Goal: Find specific page/section

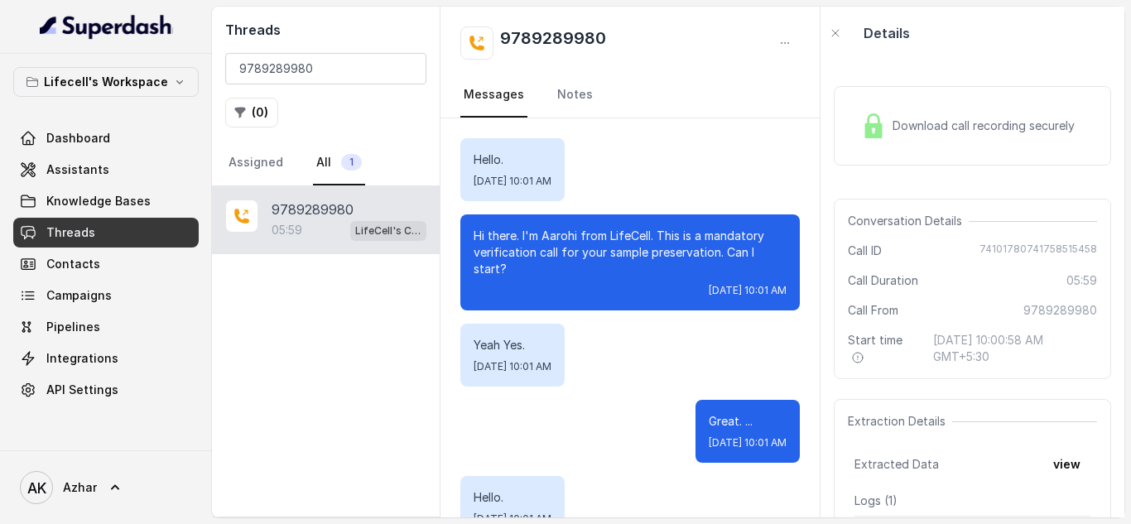
scroll to position [4425, 0]
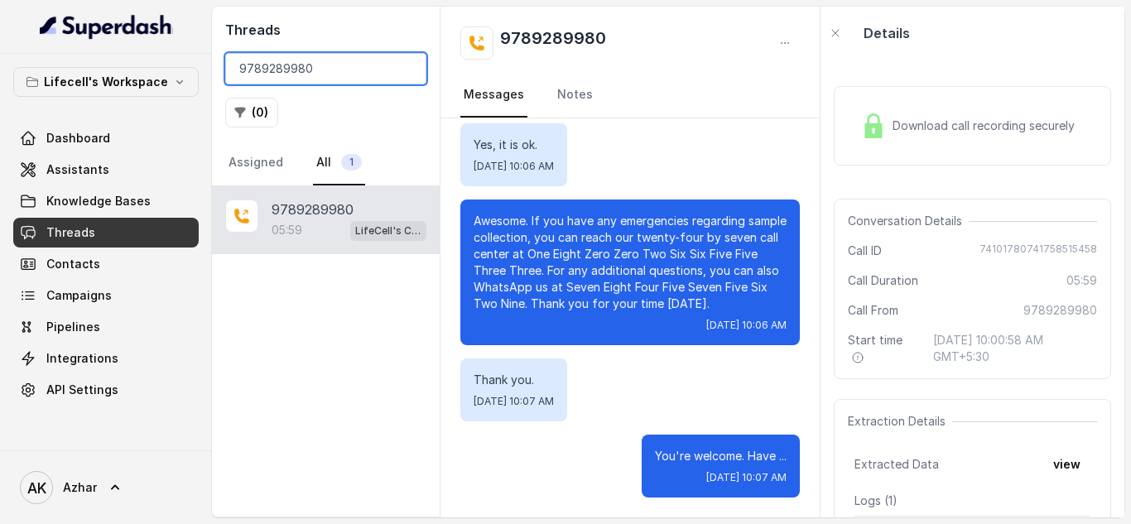
click at [263, 69] on input "9789289980" at bounding box center [325, 68] width 201 height 31
paste input "8056128627"
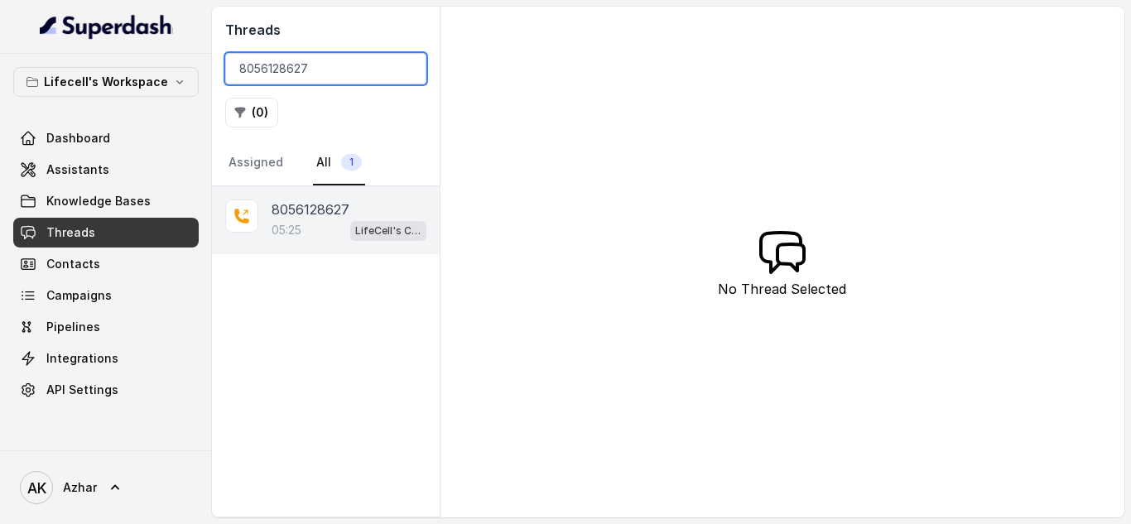
type input "8056128627"
click at [313, 218] on p "8056128627" at bounding box center [311, 210] width 78 height 20
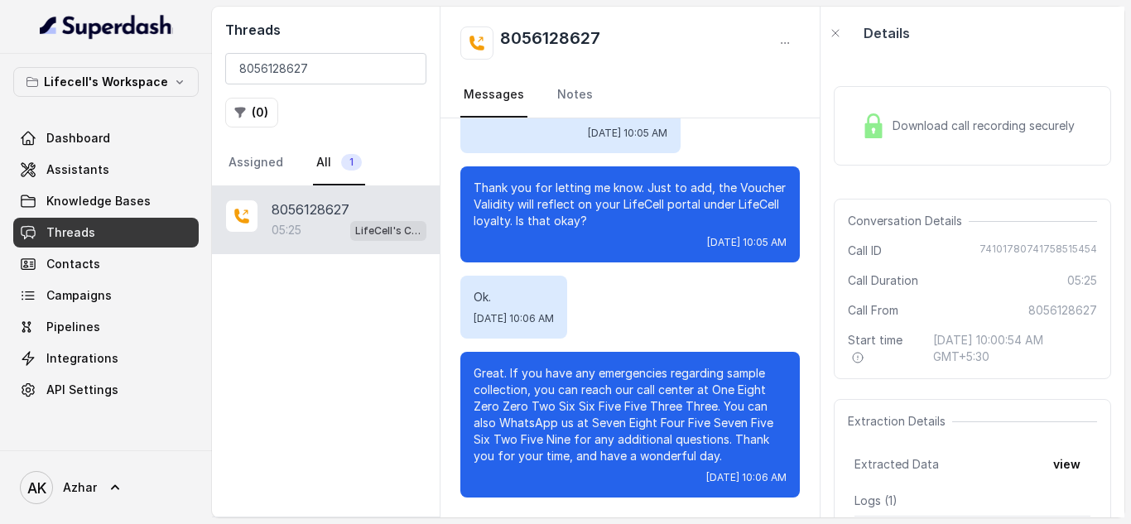
scroll to position [3563, 0]
click at [293, 75] on input "8056128627" at bounding box center [325, 68] width 201 height 31
